Goal: Information Seeking & Learning: Learn about a topic

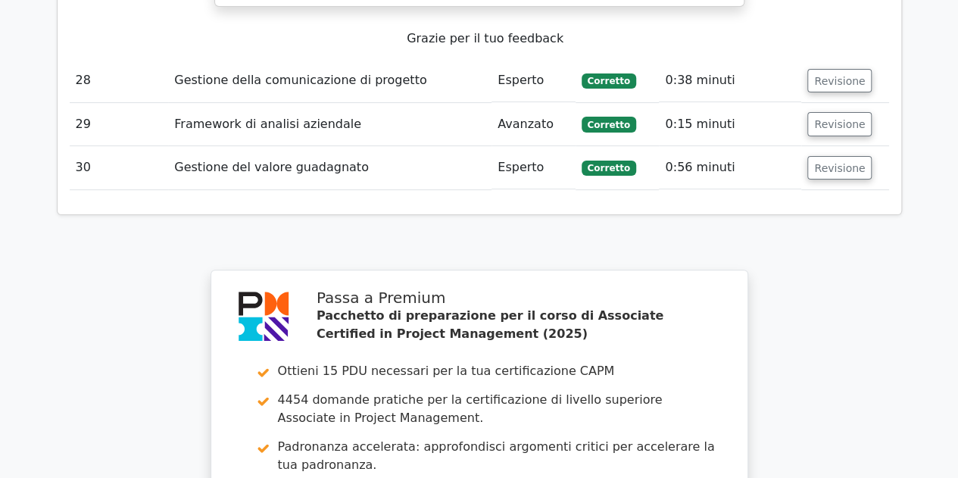
scroll to position [11525, 0]
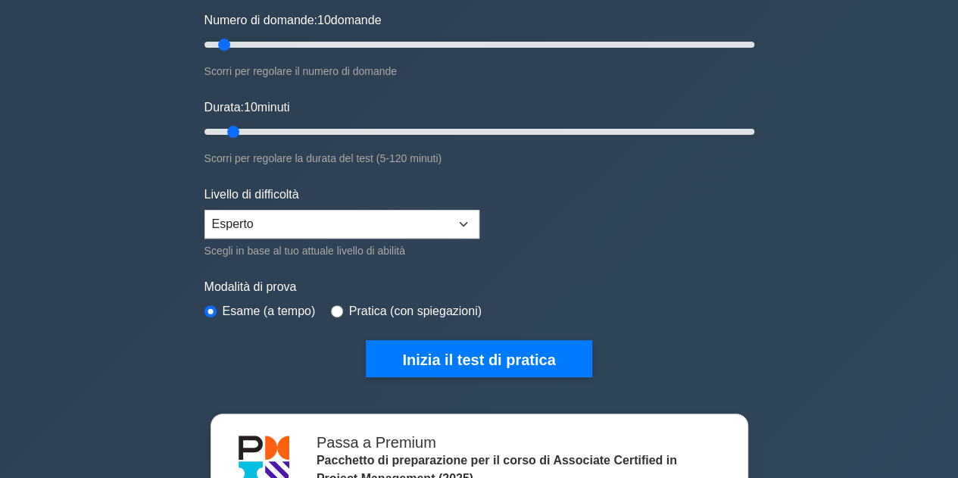
scroll to position [212, 0]
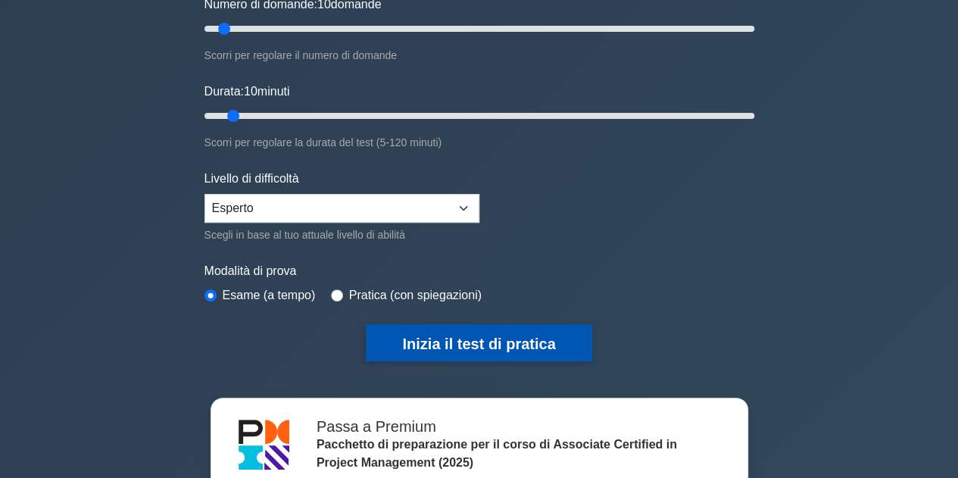
click at [504, 338] on font "Inizia il test di pratica" at bounding box center [478, 343] width 153 height 17
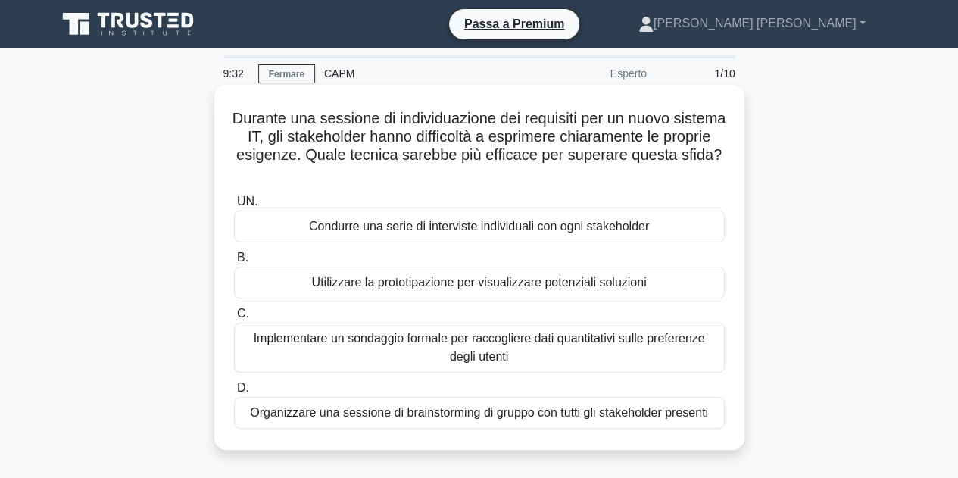
click at [644, 288] on font "Utilizzare la prototipazione per visualizzare potenziali soluzioni" at bounding box center [479, 282] width 335 height 13
click at [234, 263] on input "B. Utilizzare la prototipazione per visualizzare potenziali soluzioni" at bounding box center [234, 258] width 0 height 10
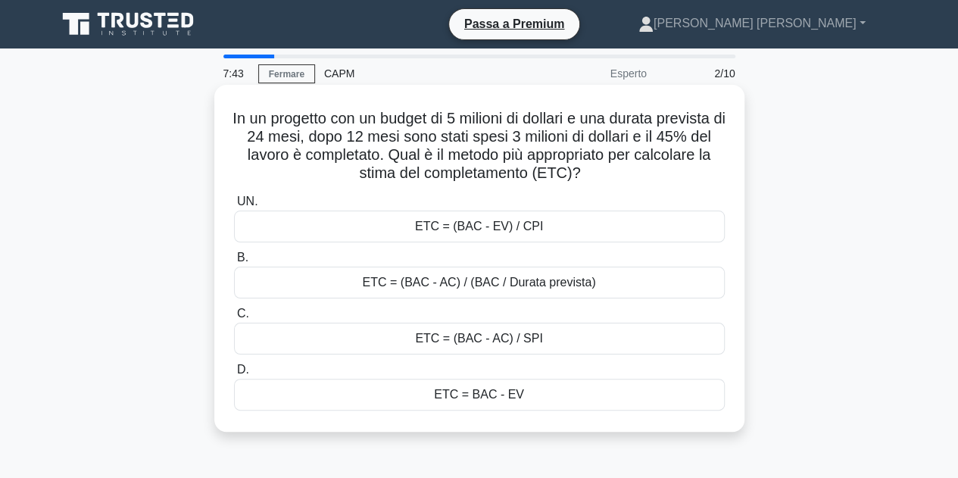
click at [530, 401] on div "ETC = BAC - EV" at bounding box center [479, 394] width 491 height 32
click at [234, 375] on input "D. ETC = BAC - EV" at bounding box center [234, 370] width 0 height 10
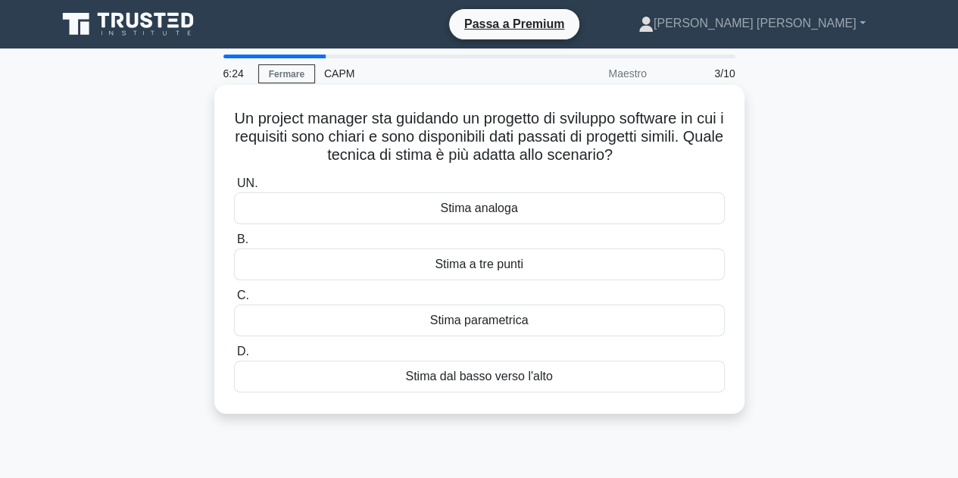
click at [569, 214] on div "Stima analoga" at bounding box center [479, 208] width 491 height 32
click at [234, 188] on input "UN. Stima analoga" at bounding box center [234, 184] width 0 height 10
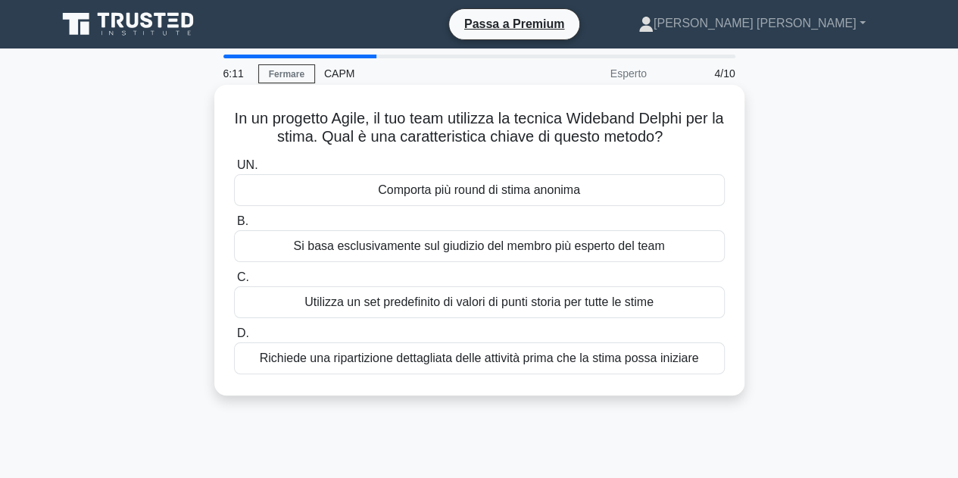
click at [604, 192] on div "Comporta più round di stima anonima" at bounding box center [479, 190] width 491 height 32
click at [234, 170] on input "UN. Comporta più round di stima anonima" at bounding box center [234, 165] width 0 height 10
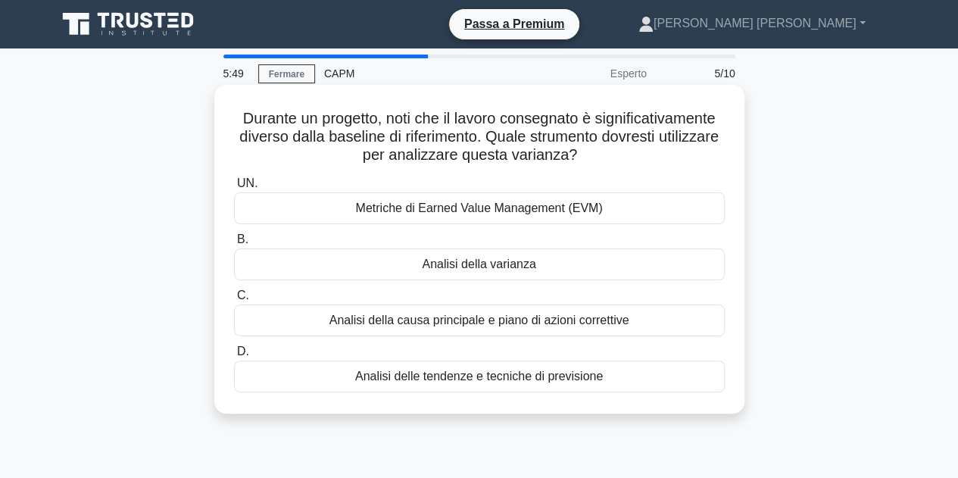
click at [534, 263] on font "Analisi della varianza" at bounding box center [479, 263] width 114 height 13
click at [234, 244] on input "B. Analisi della varianza" at bounding box center [234, 240] width 0 height 10
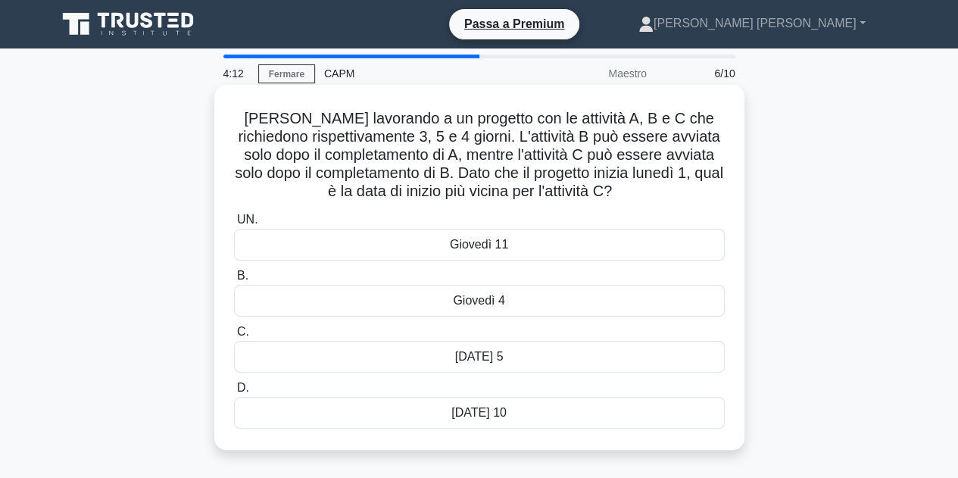
click at [513, 355] on div "Venerdì 5" at bounding box center [479, 357] width 491 height 32
click at [234, 337] on input "C. Venerdì 5" at bounding box center [234, 332] width 0 height 10
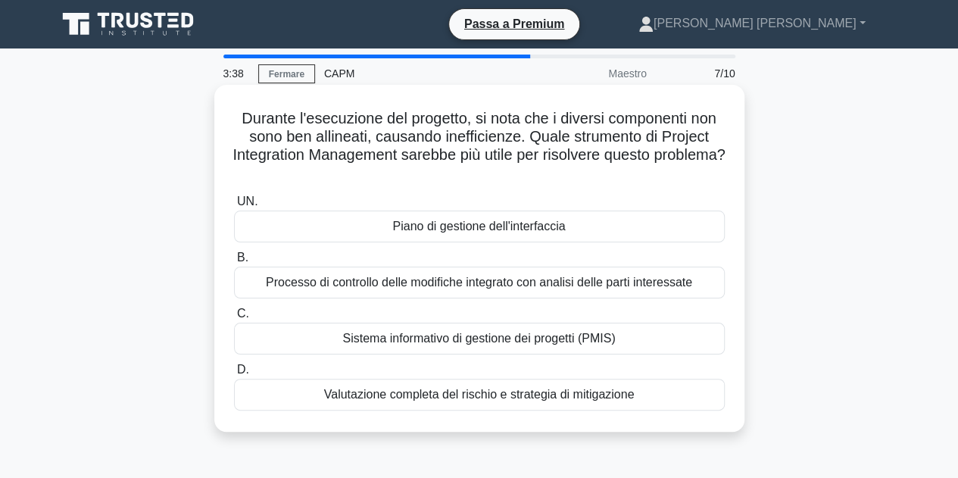
click at [689, 285] on font "Processo di controllo delle modifiche integrato con analisi delle parti interes…" at bounding box center [479, 282] width 426 height 13
click at [234, 263] on input "B. Processo di controllo delle modifiche integrato con analisi delle parti inte…" at bounding box center [234, 258] width 0 height 10
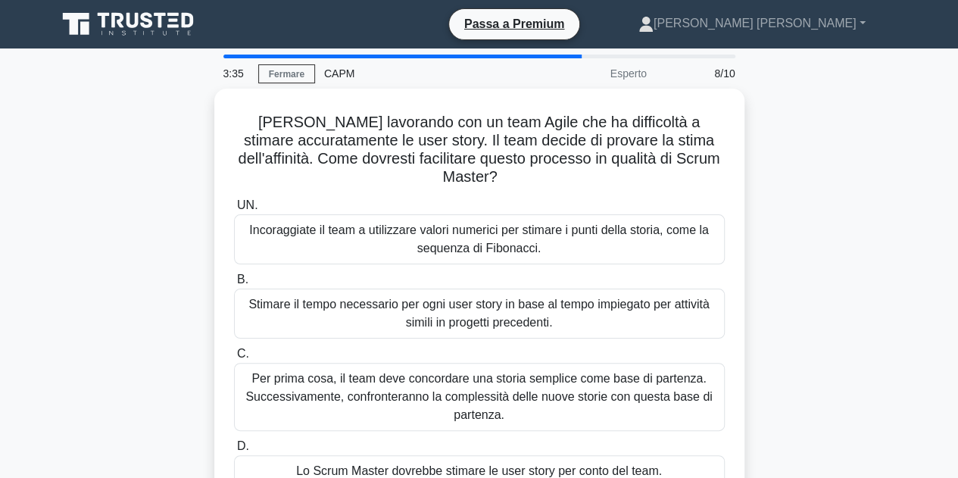
scroll to position [30, 0]
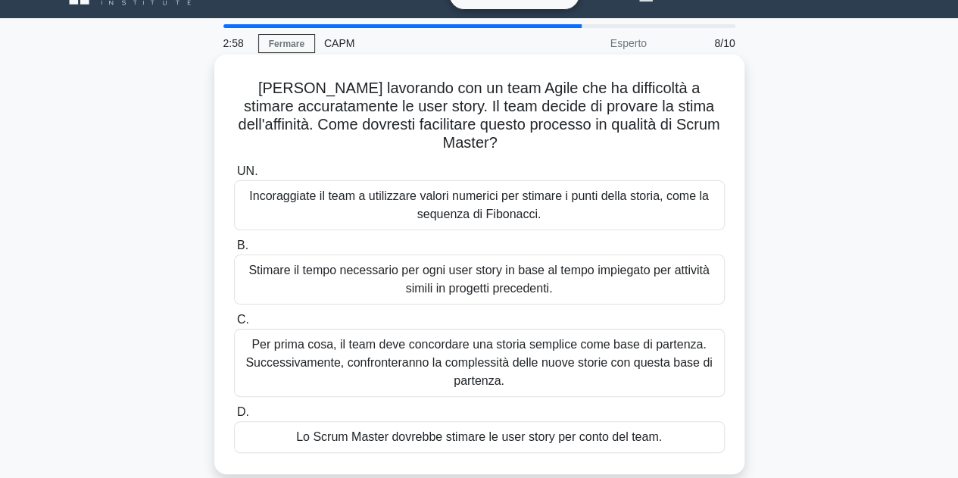
click at [677, 282] on font "Stimare il tempo necessario per ogni user story in base al tempo impiegato per …" at bounding box center [479, 279] width 477 height 36
click at [234, 251] on input "B. Stimare il tempo necessario per ogni user story in base al tempo impiegato p…" at bounding box center [234, 246] width 0 height 10
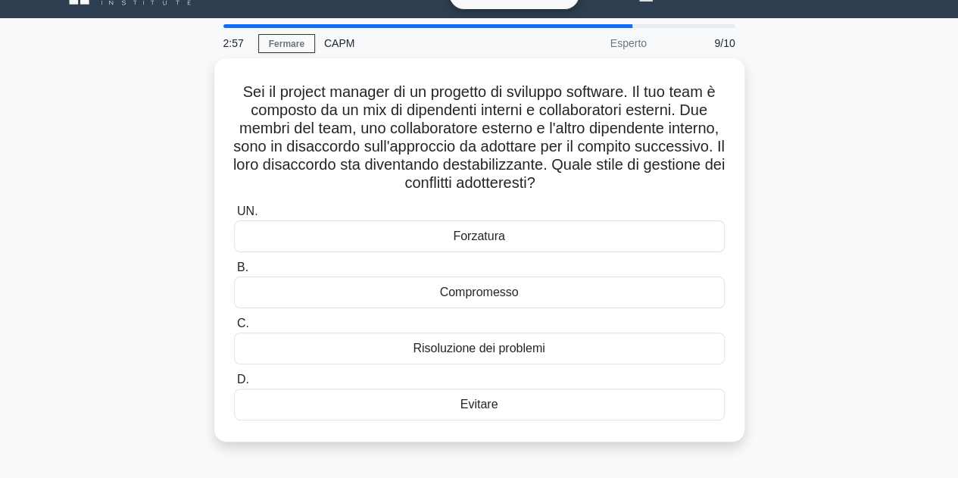
scroll to position [0, 0]
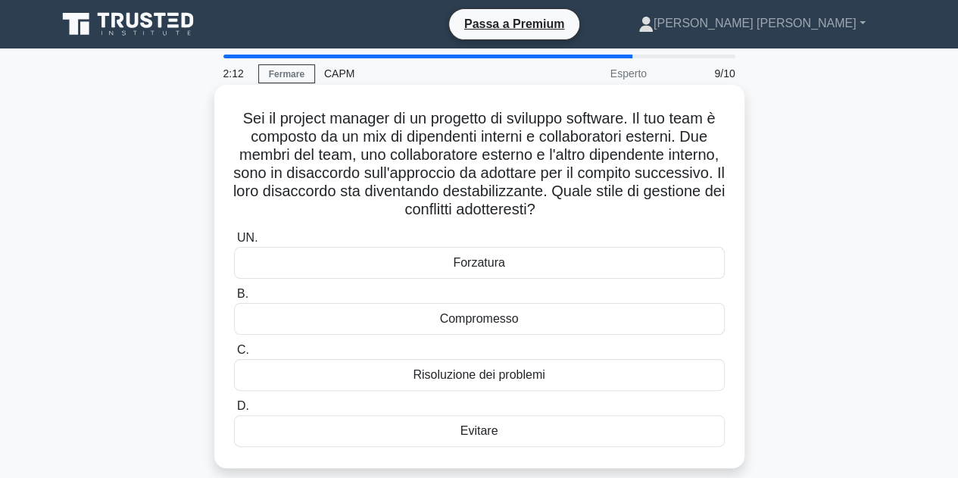
click at [576, 266] on div "Forzatura" at bounding box center [479, 263] width 491 height 32
click at [234, 243] on input "UN. Forzatura" at bounding box center [234, 238] width 0 height 10
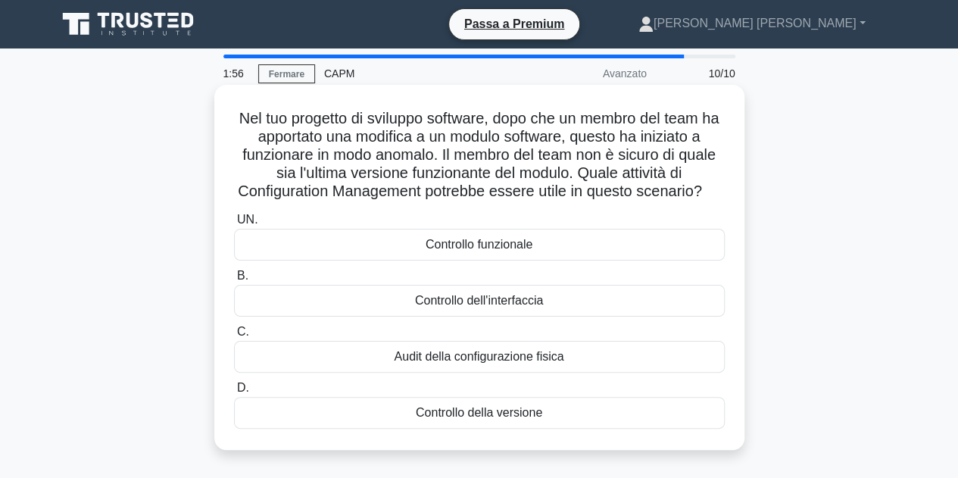
click at [684, 428] on div "Controllo della versione" at bounding box center [479, 413] width 491 height 32
click at [234, 393] on input "D. Controllo della versione" at bounding box center [234, 388] width 0 height 10
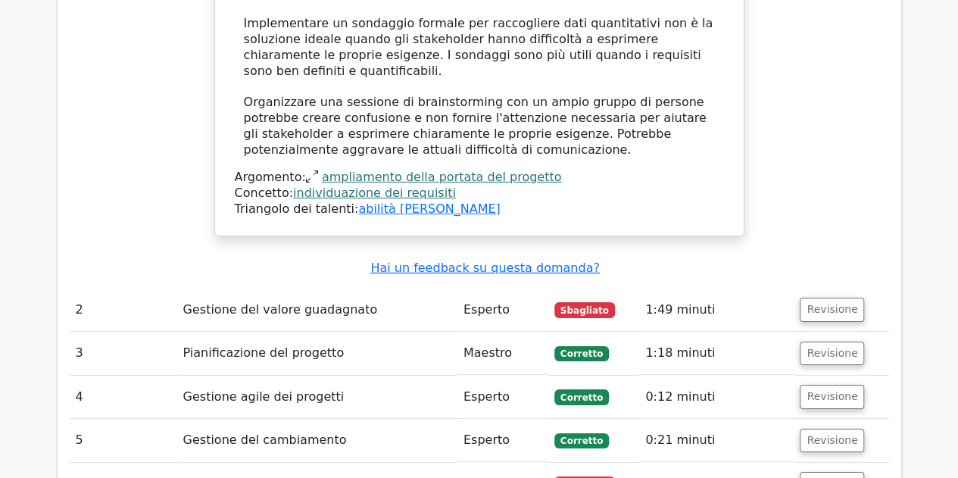
scroll to position [2301, 0]
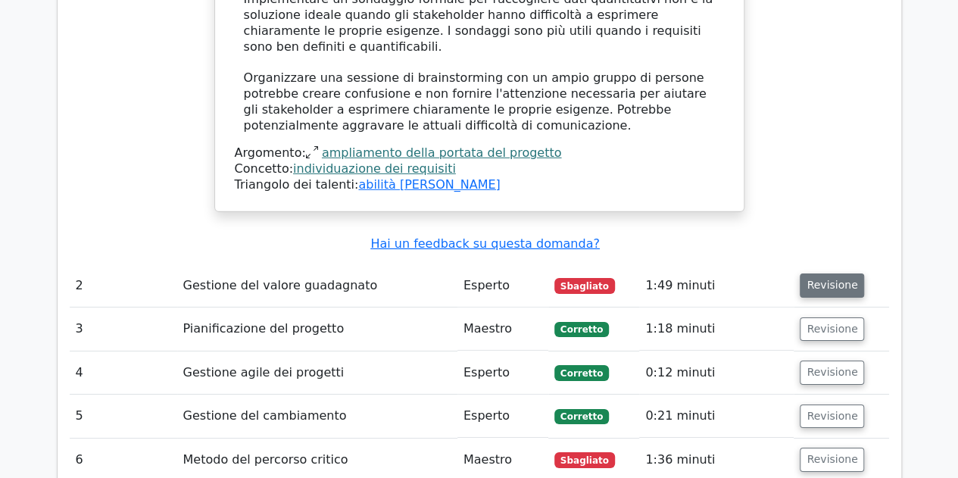
click at [825, 279] on font "Revisione" at bounding box center [831, 285] width 51 height 12
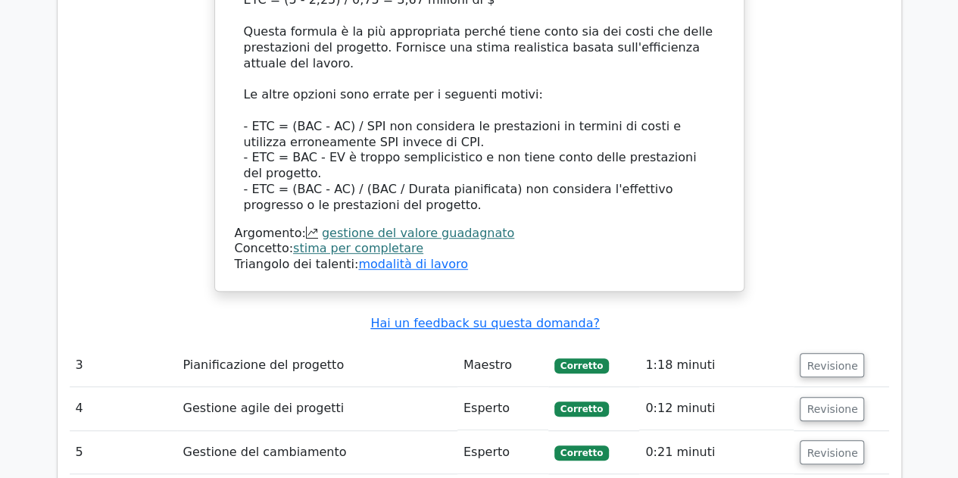
scroll to position [3219, 0]
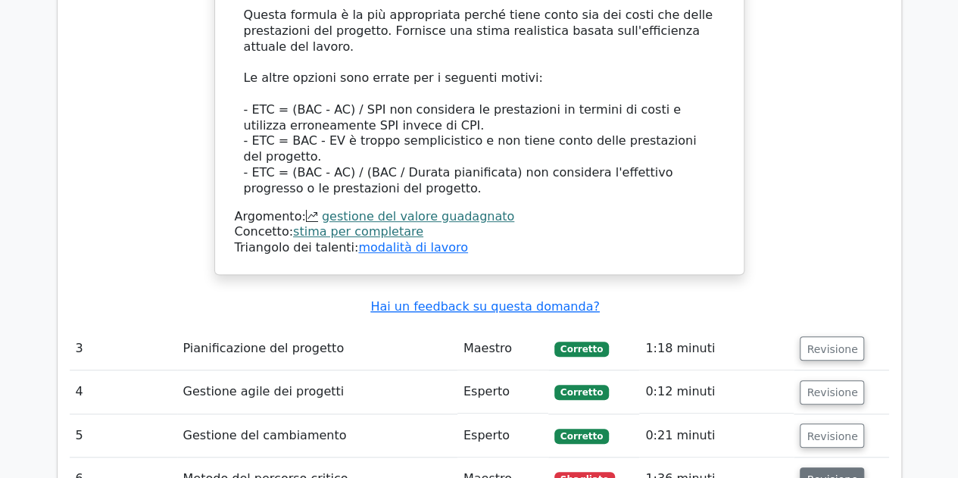
click at [841, 467] on button "Revisione" at bounding box center [831, 479] width 64 height 24
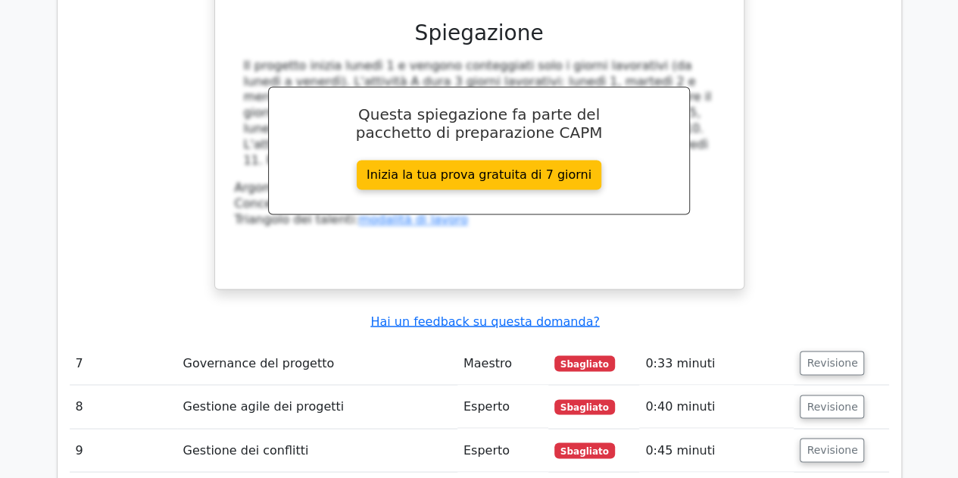
scroll to position [4067, 0]
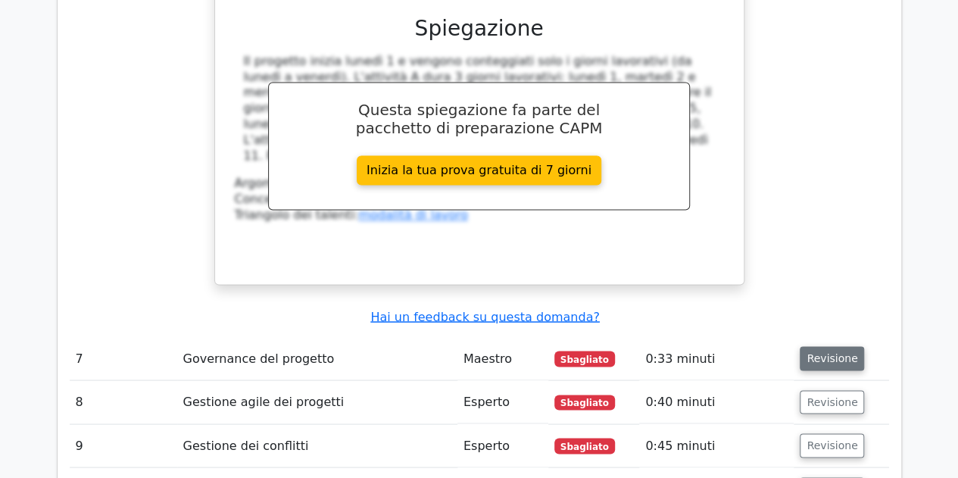
click at [828, 352] on font "Revisione" at bounding box center [831, 358] width 51 height 12
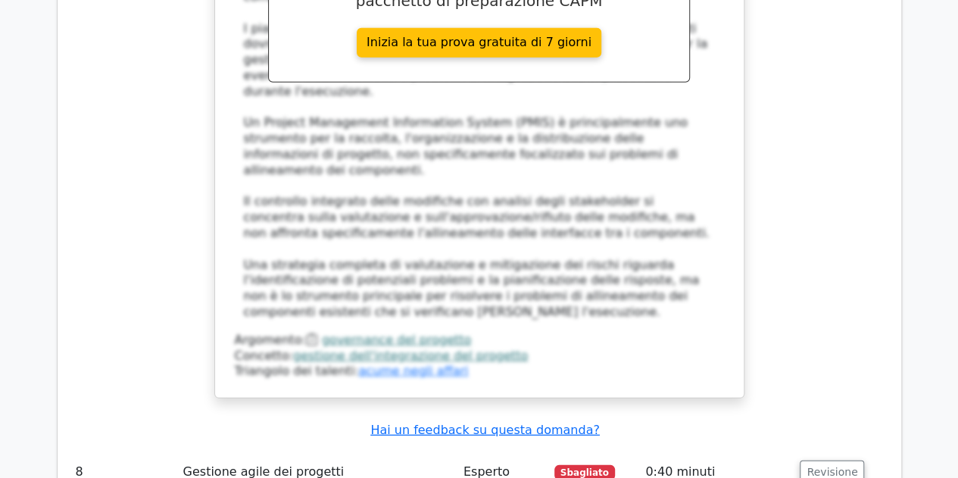
scroll to position [4925, 0]
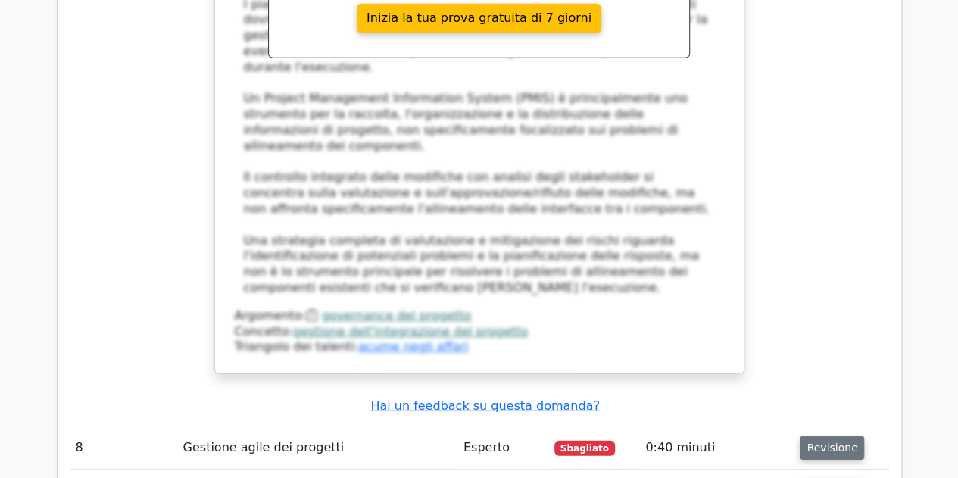
click at [824, 441] on font "Revisione" at bounding box center [831, 447] width 51 height 12
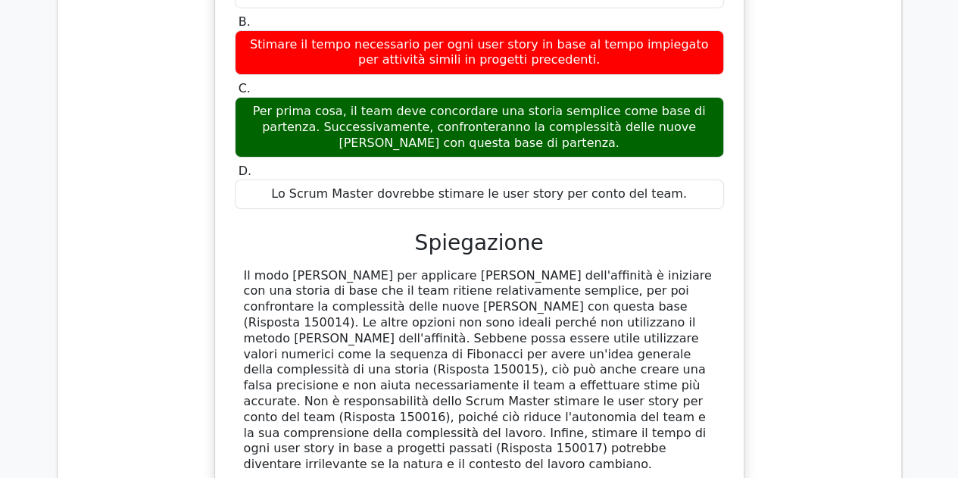
scroll to position [5570, 0]
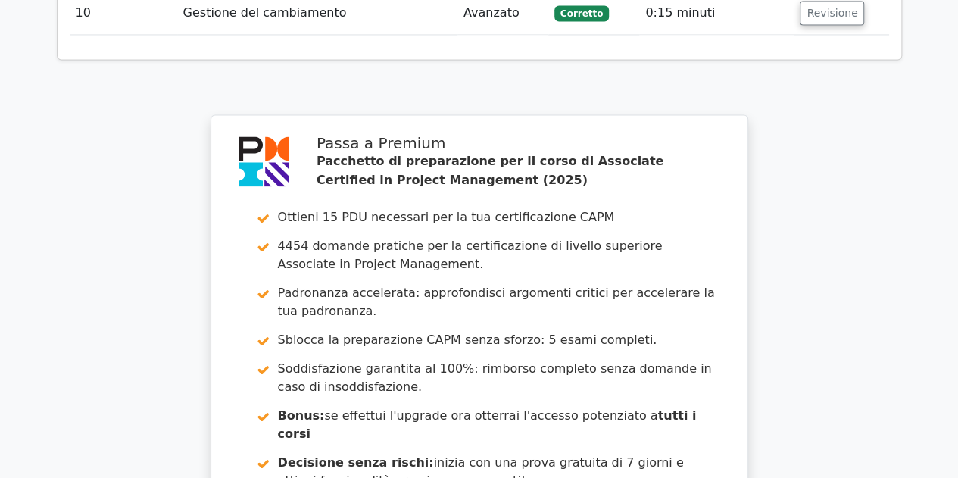
scroll to position [7144, 0]
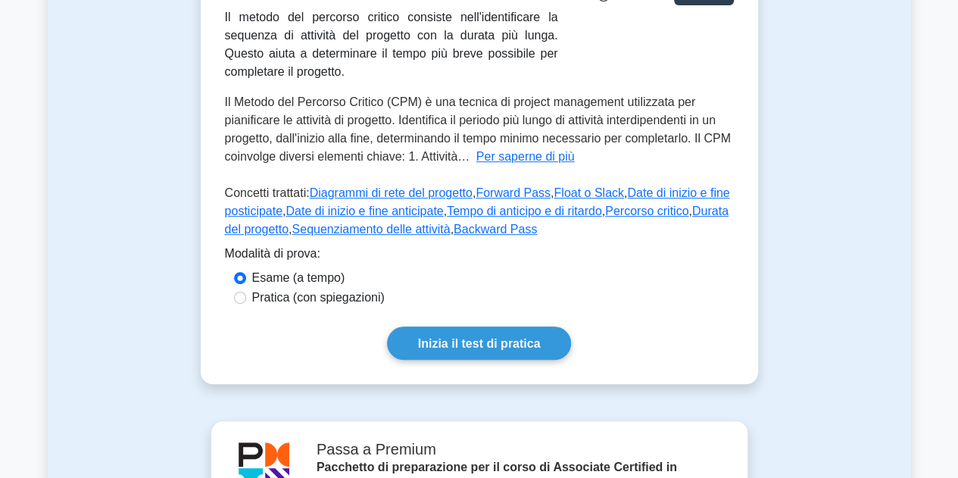
scroll to position [324, 0]
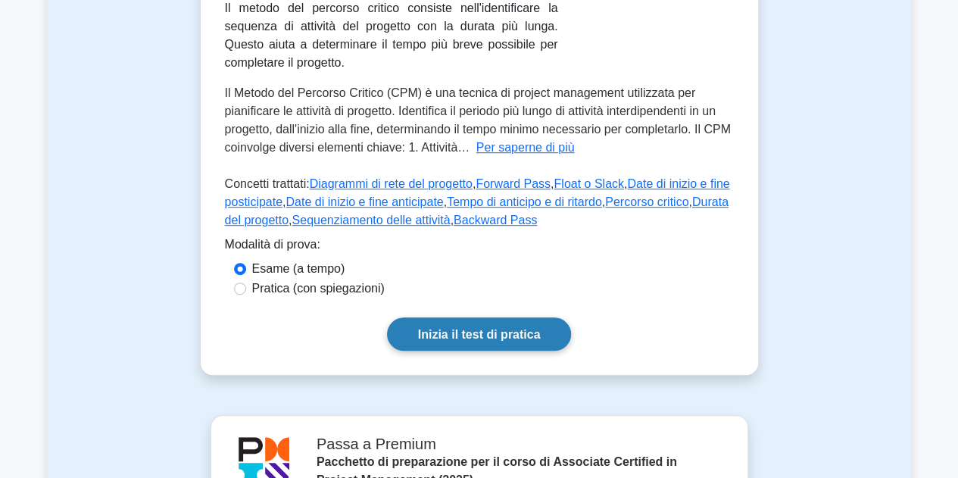
click at [457, 333] on font "Inizia il test di pratica" at bounding box center [479, 334] width 123 height 13
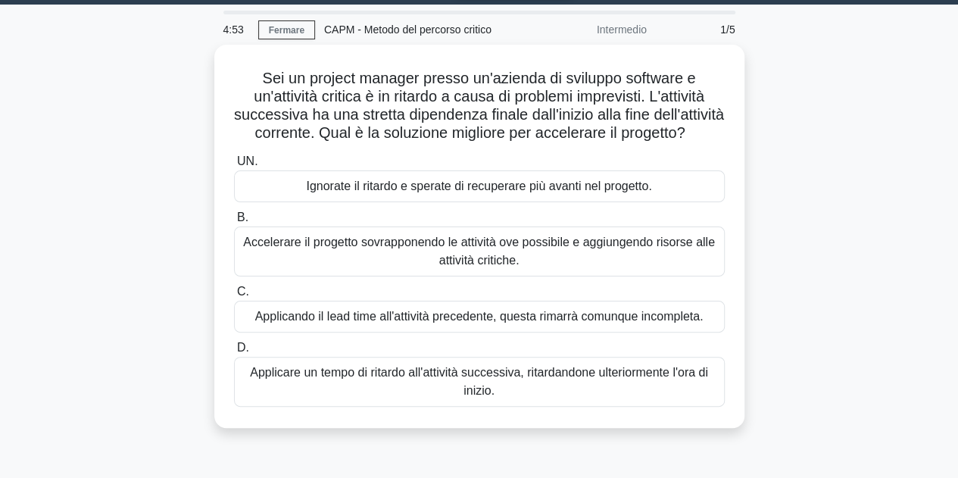
scroll to position [45, 0]
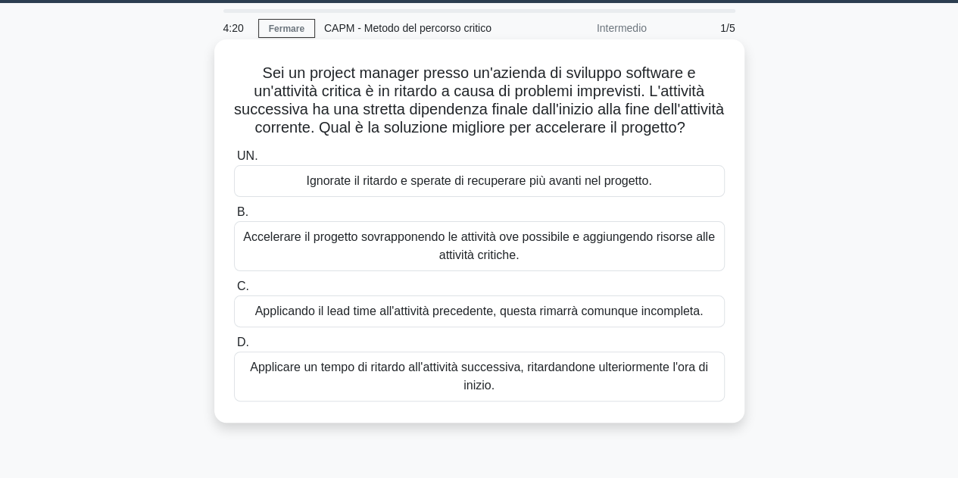
click at [656, 264] on font "Accelerare il progetto sovrapponendo le attività ove possibile e aggiungendo ri…" at bounding box center [479, 246] width 477 height 36
click at [234, 217] on input "B. Accelerare il progetto sovrapponendo le attività ove possibile e aggiungendo…" at bounding box center [234, 212] width 0 height 10
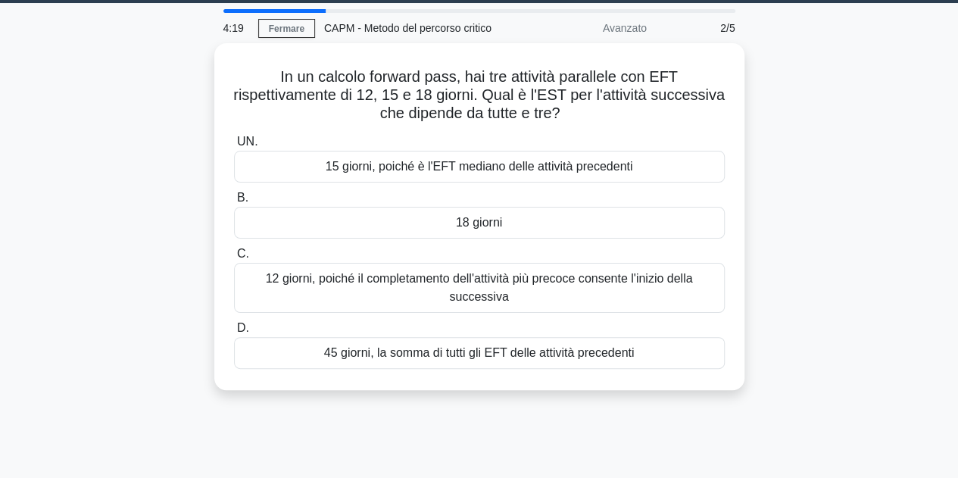
scroll to position [0, 0]
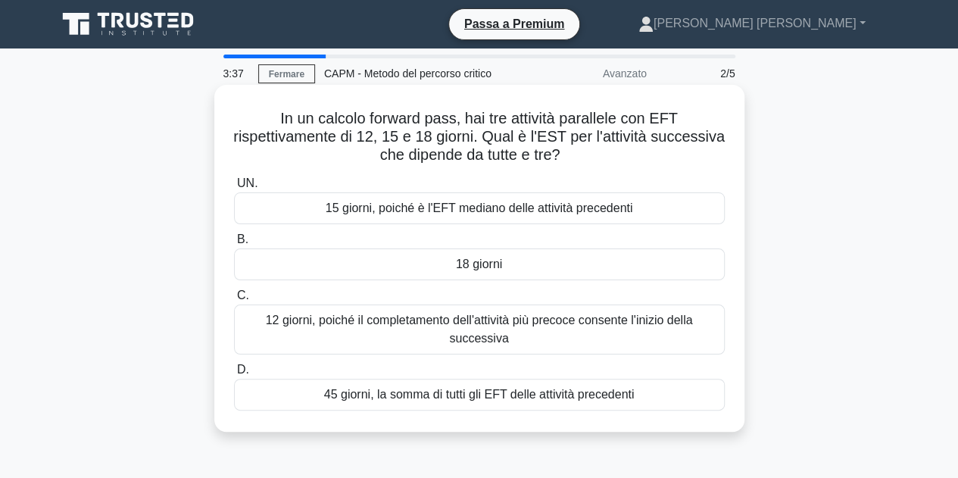
click at [545, 391] on font "45 giorni, la somma di tutti gli EFT delle attività precedenti" at bounding box center [479, 394] width 310 height 13
click at [234, 375] on input "D. 45 giorni, la somma di tutti gli EFT delle attività precedenti" at bounding box center [234, 370] width 0 height 10
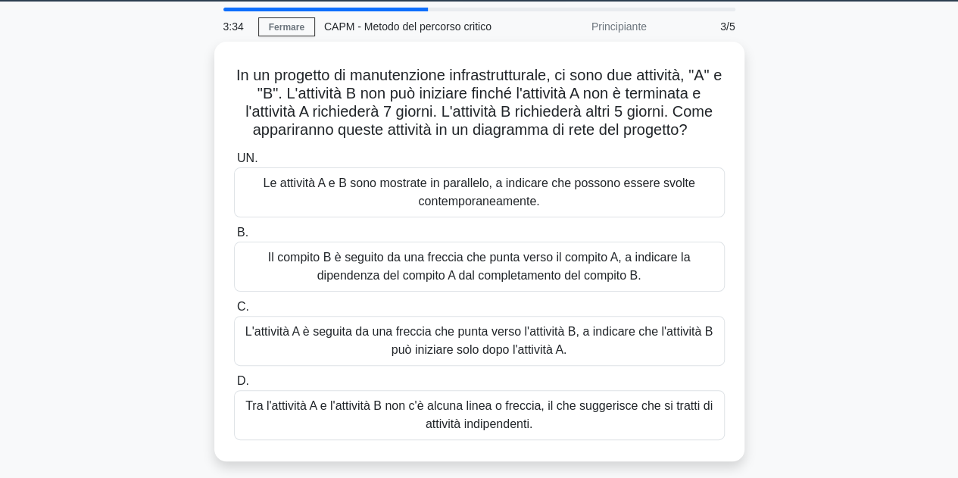
scroll to position [61, 0]
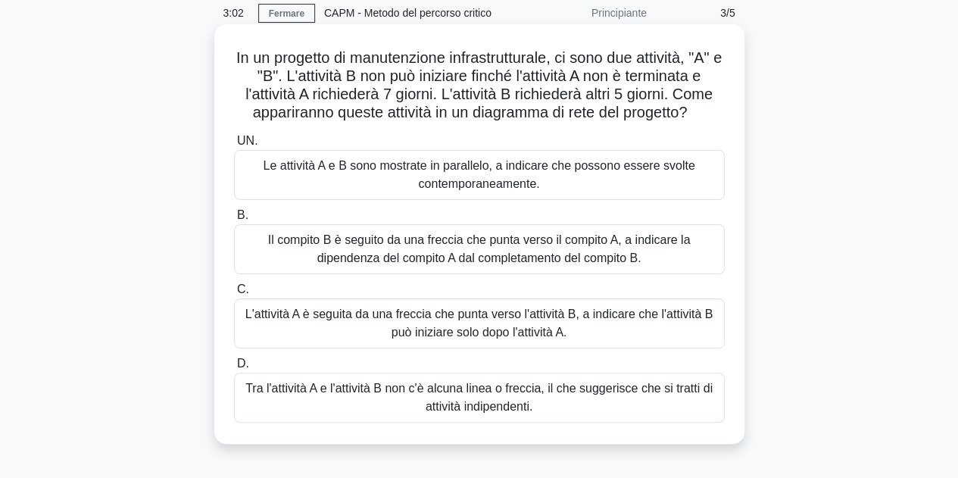
click at [639, 337] on font "L'attività A è seguita da una freccia che punta verso l'attività B, a indicare …" at bounding box center [479, 322] width 468 height 31
click at [234, 294] on input "C. L'attività A è seguita da una freccia che punta verso l'attività B, a indica…" at bounding box center [234, 290] width 0 height 10
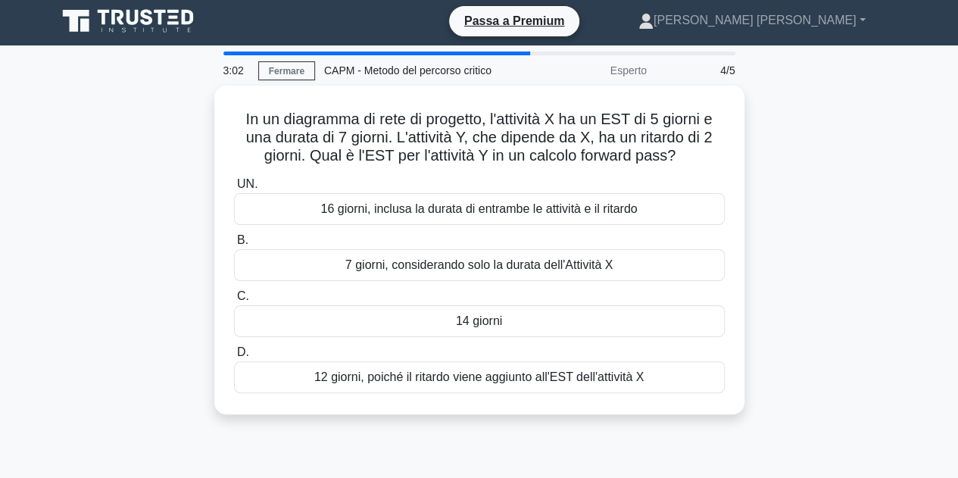
scroll to position [0, 0]
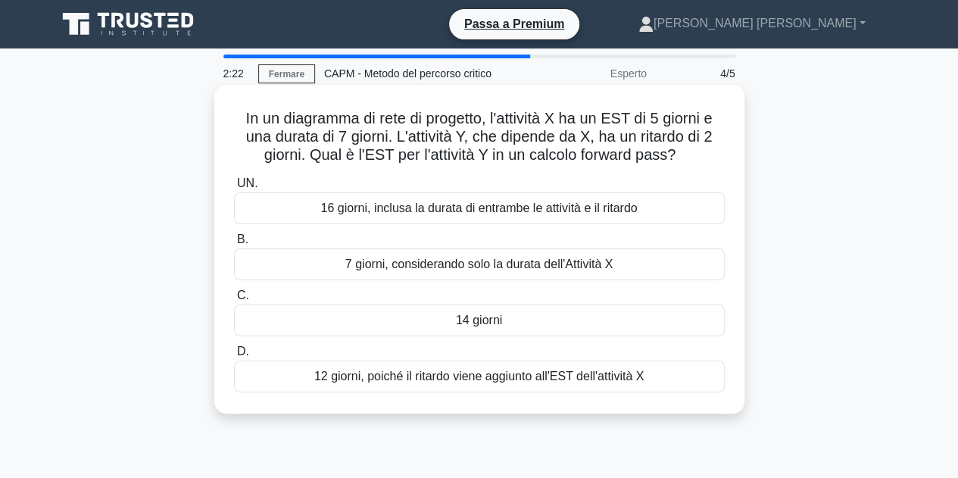
click at [562, 320] on div "14 giorni" at bounding box center [479, 320] width 491 height 32
click at [234, 301] on input "C. 14 giorni" at bounding box center [234, 296] width 0 height 10
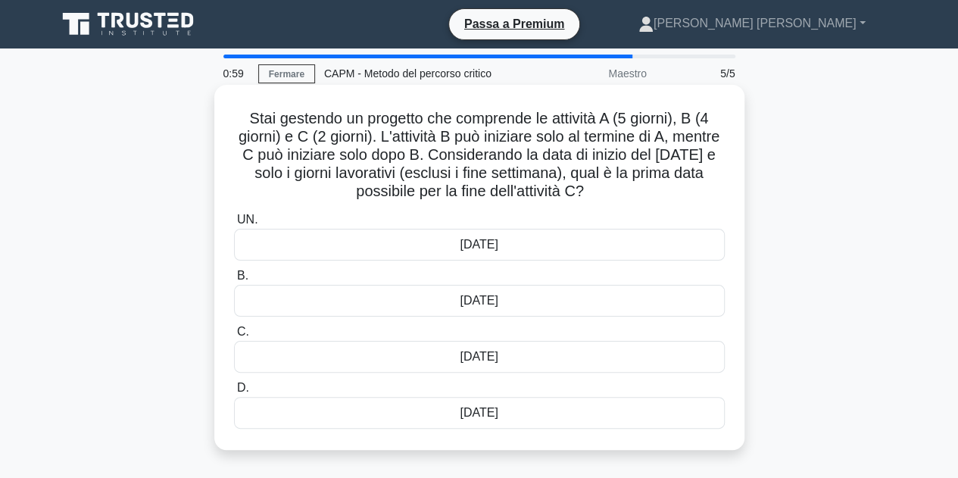
click at [526, 302] on div "[DATE]" at bounding box center [479, 301] width 491 height 32
click at [234, 281] on input "B. [DATE]" at bounding box center [234, 276] width 0 height 10
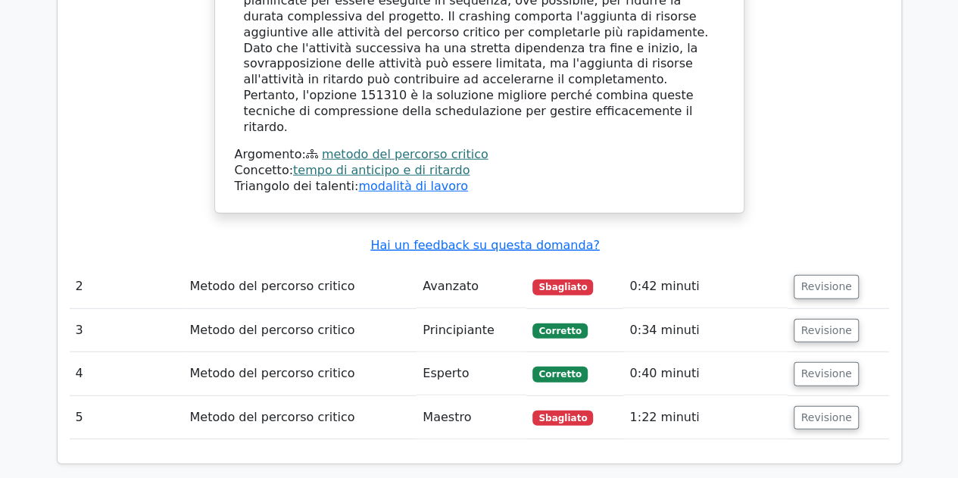
scroll to position [1877, 0]
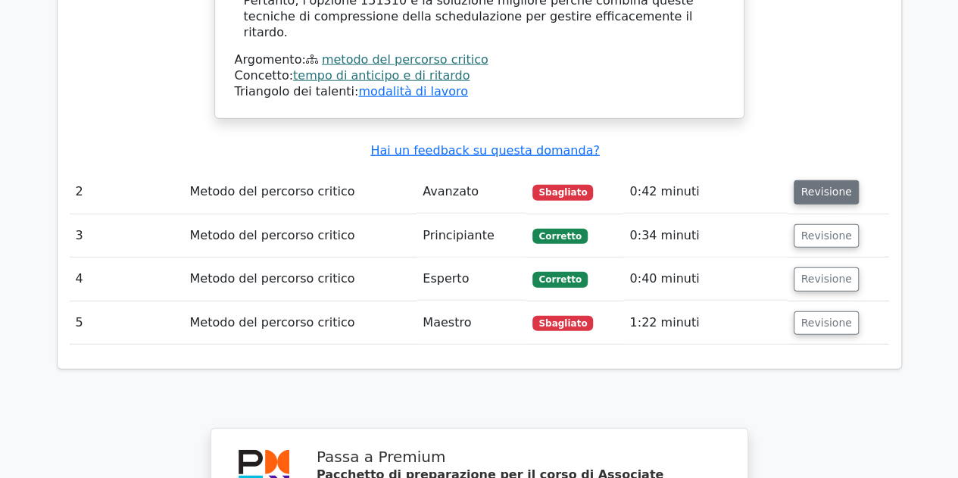
click at [836, 186] on font "Revisione" at bounding box center [825, 192] width 51 height 12
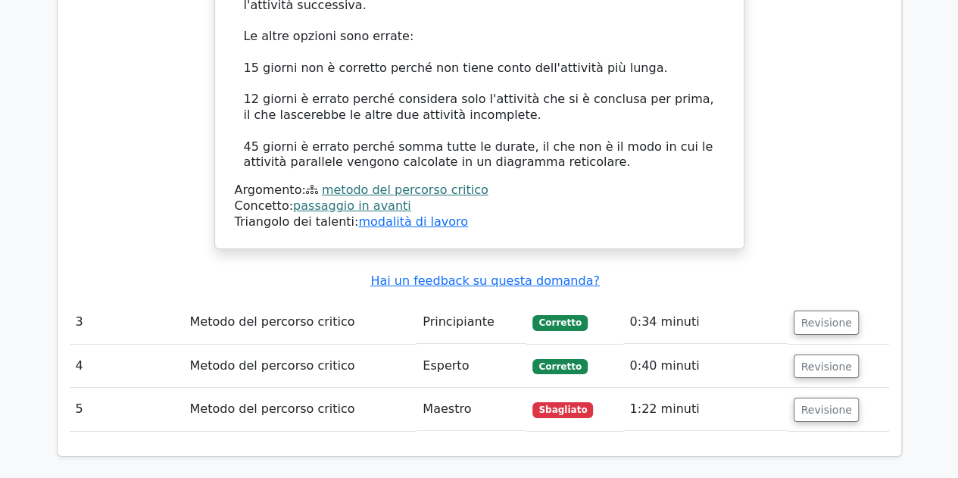
scroll to position [2704, 0]
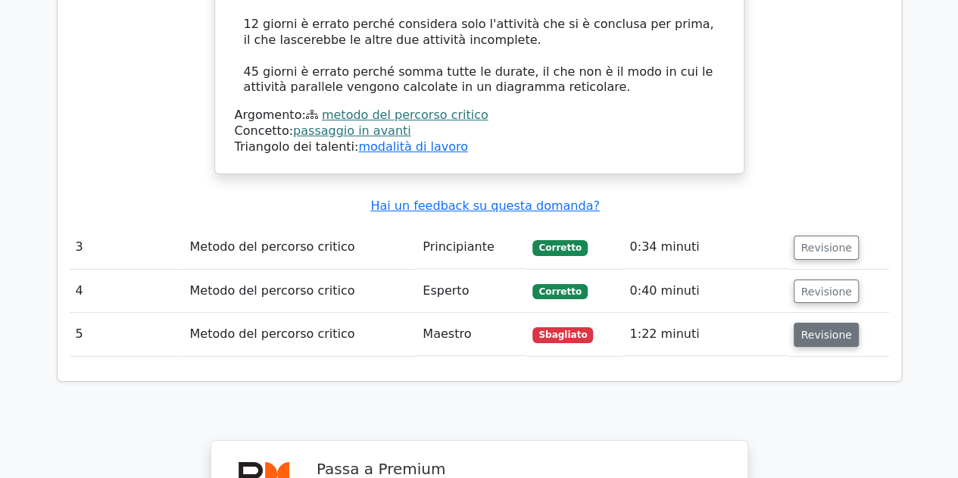
click at [832, 329] on font "Revisione" at bounding box center [825, 335] width 51 height 12
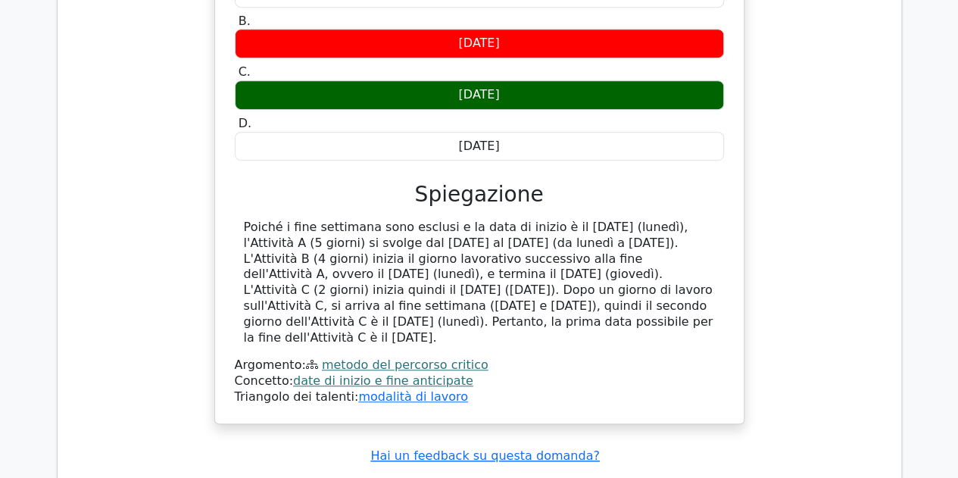
scroll to position [3249, 0]
